Goal: Transaction & Acquisition: Book appointment/travel/reservation

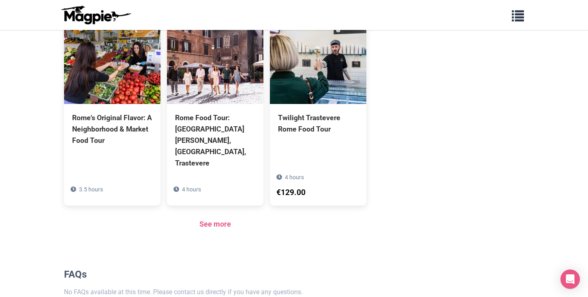
scroll to position [615, 0]
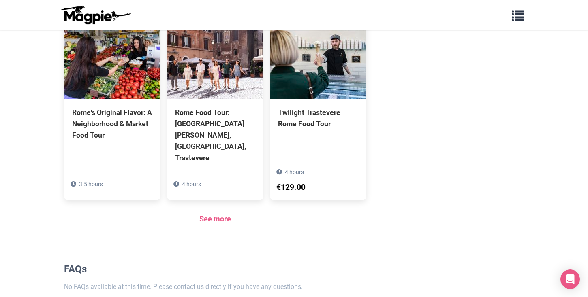
click at [208, 215] on link "See more" at bounding box center [215, 219] width 32 height 9
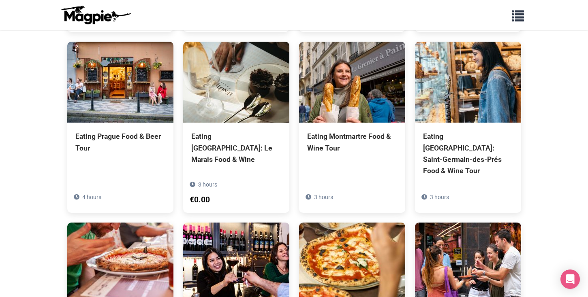
scroll to position [1169, 0]
